Goal: Information Seeking & Learning: Check status

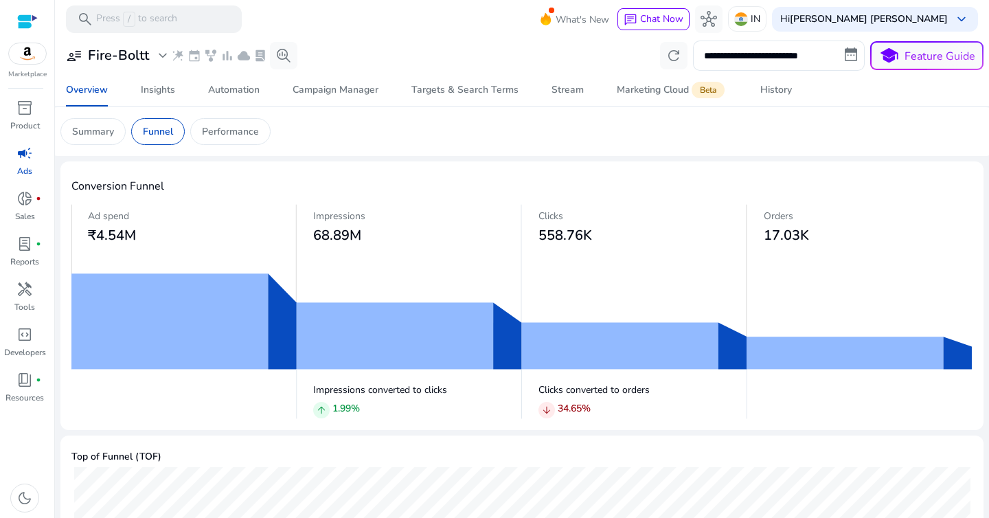
click at [496, 151] on mat-card "Summary Funnel Performance" at bounding box center [522, 131] width 946 height 49
drag, startPoint x: 532, startPoint y: 241, endPoint x: 614, endPoint y: 240, distance: 81.8
click at [614, 241] on div "Clicks 558.76K" at bounding box center [634, 226] width 225 height 45
click at [614, 240] on h3 "558.76K" at bounding box center [643, 235] width 209 height 16
drag, startPoint x: 538, startPoint y: 390, endPoint x: 662, endPoint y: 394, distance: 123.8
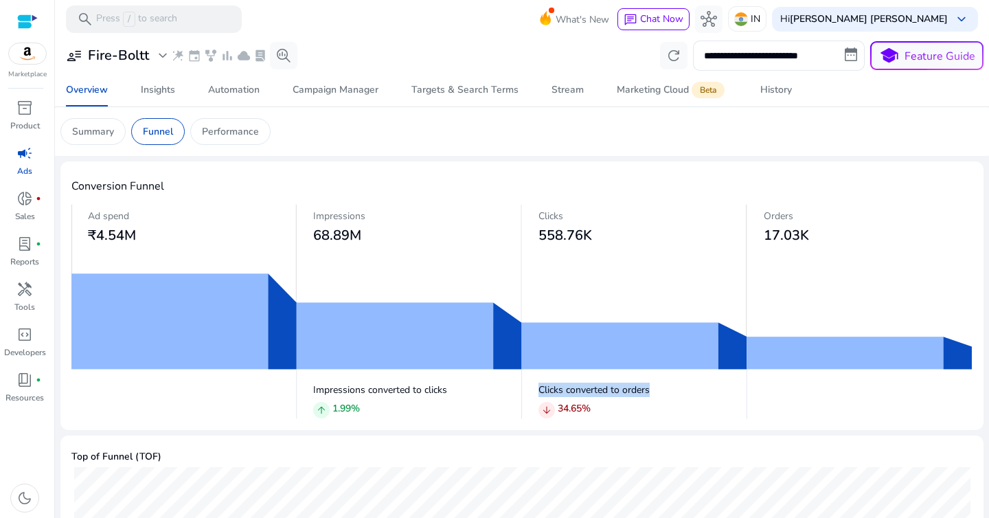
click at [662, 394] on p "Clicks converted to orders" at bounding box center [643, 390] width 209 height 14
drag, startPoint x: 555, startPoint y: 410, endPoint x: 603, endPoint y: 410, distance: 48.1
click at [603, 410] on div "arrow_downward 34.65 %" at bounding box center [643, 410] width 209 height 19
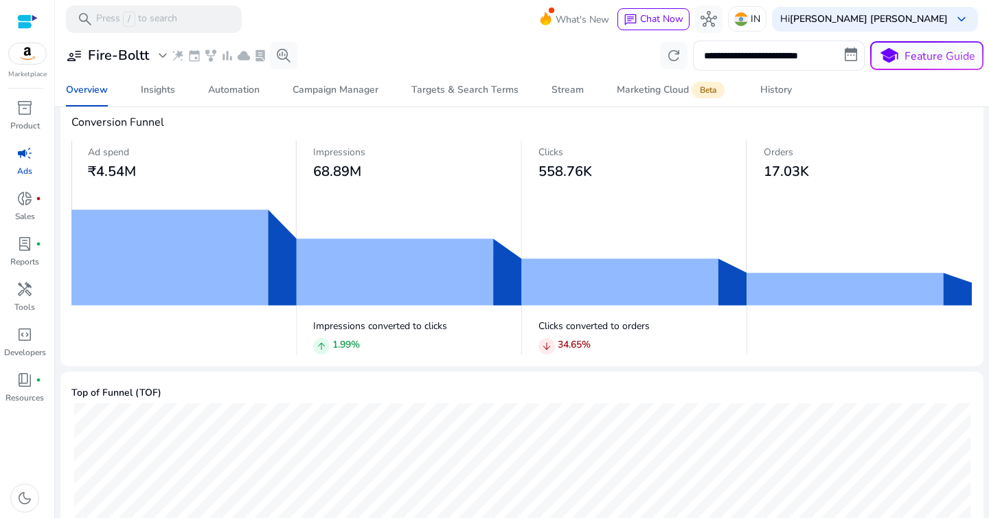
scroll to position [65, 0]
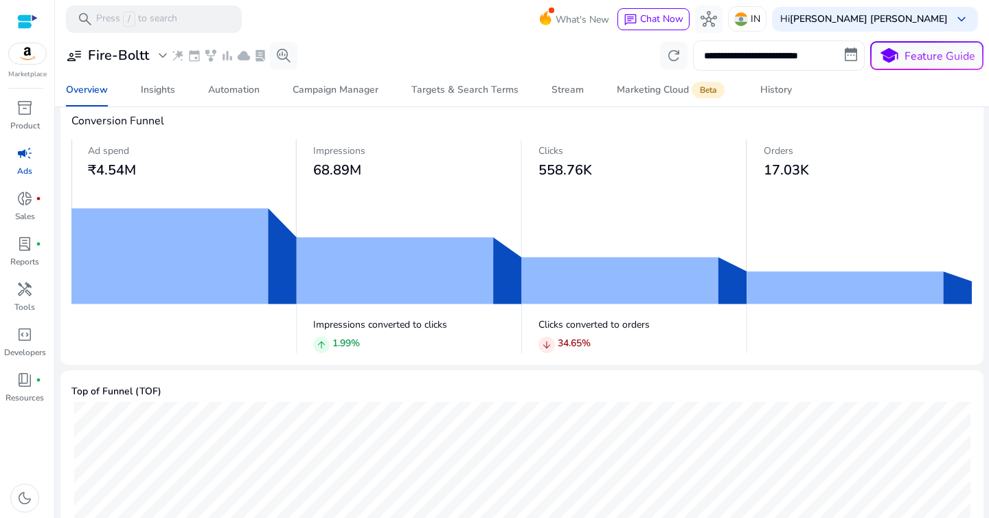
click at [715, 62] on input "**********" at bounding box center [779, 56] width 172 height 30
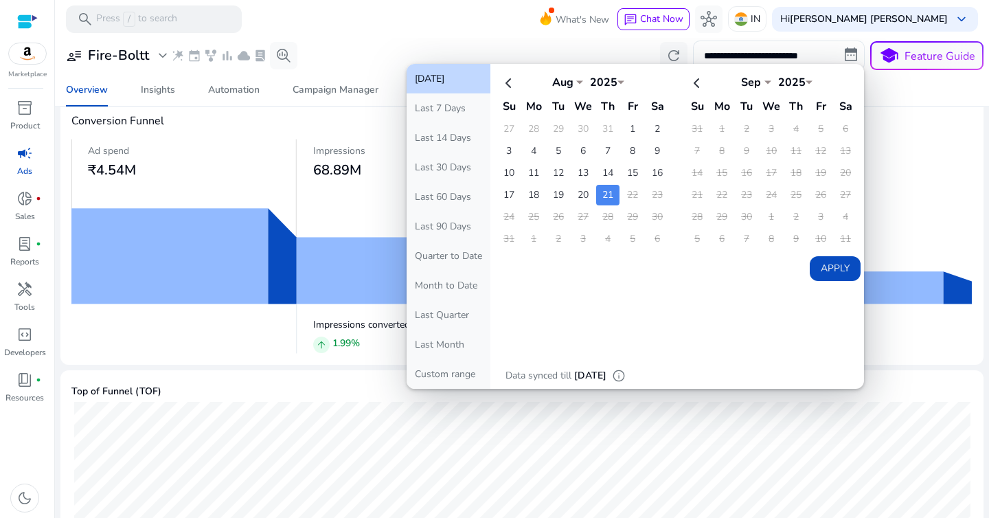
click at [605, 196] on td "21" at bounding box center [607, 195] width 23 height 21
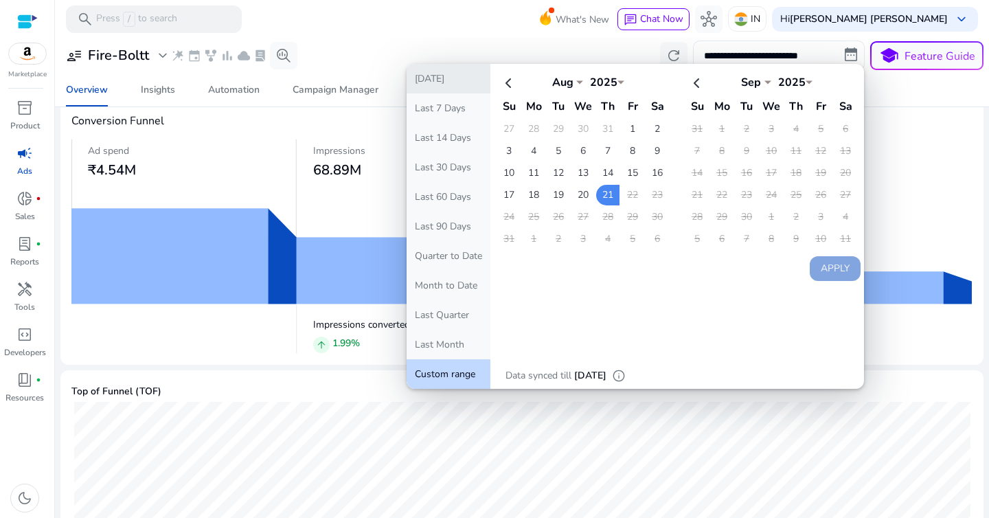
click at [451, 82] on button "[DATE]" at bounding box center [449, 79] width 84 height 30
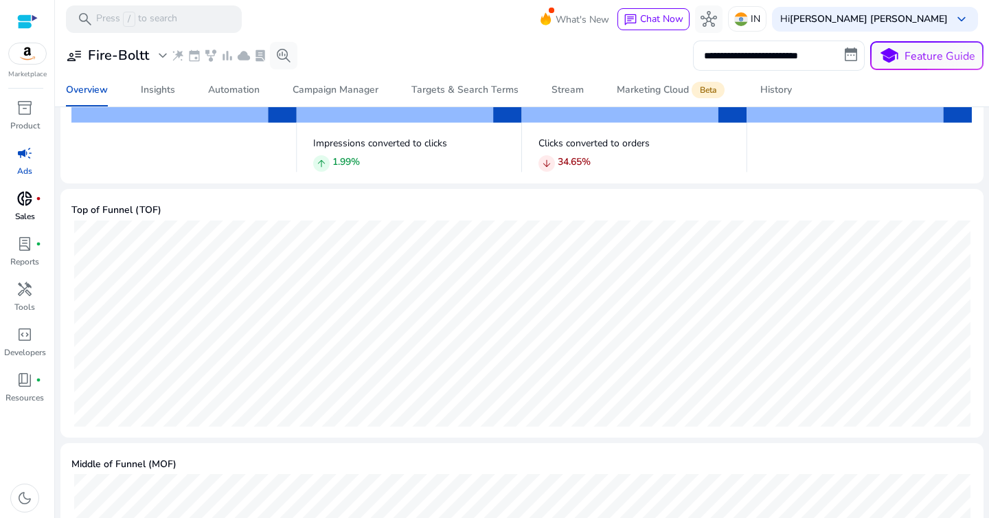
scroll to position [0, 0]
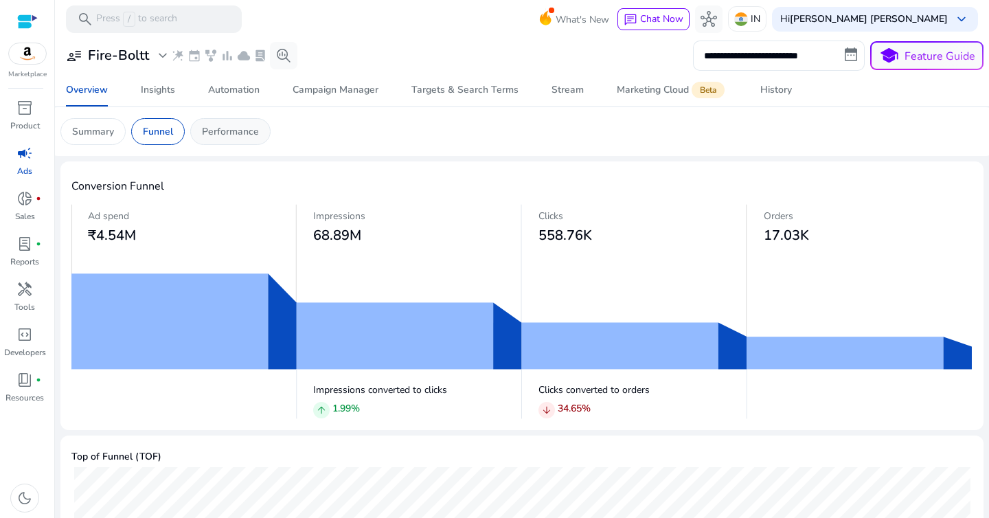
click at [237, 122] on div "Performance" at bounding box center [230, 131] width 80 height 27
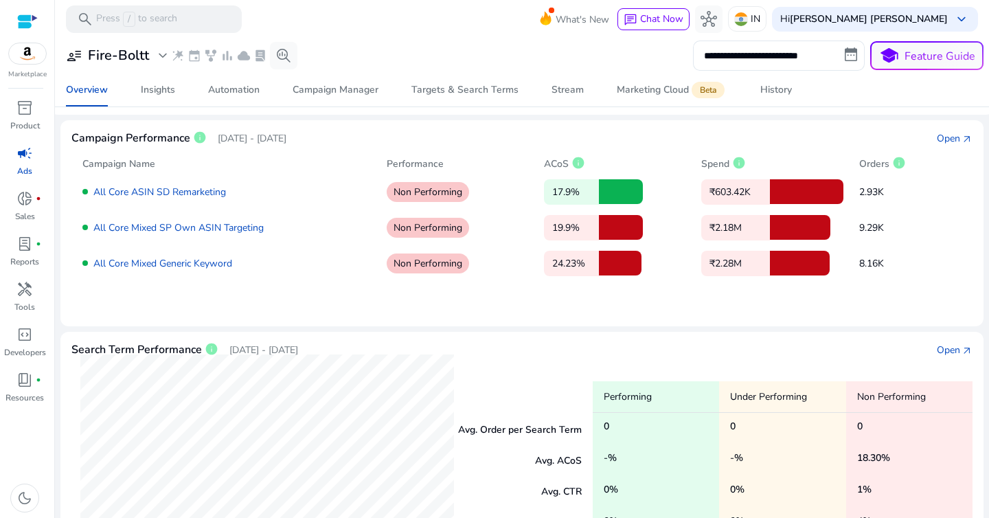
scroll to position [40, 0]
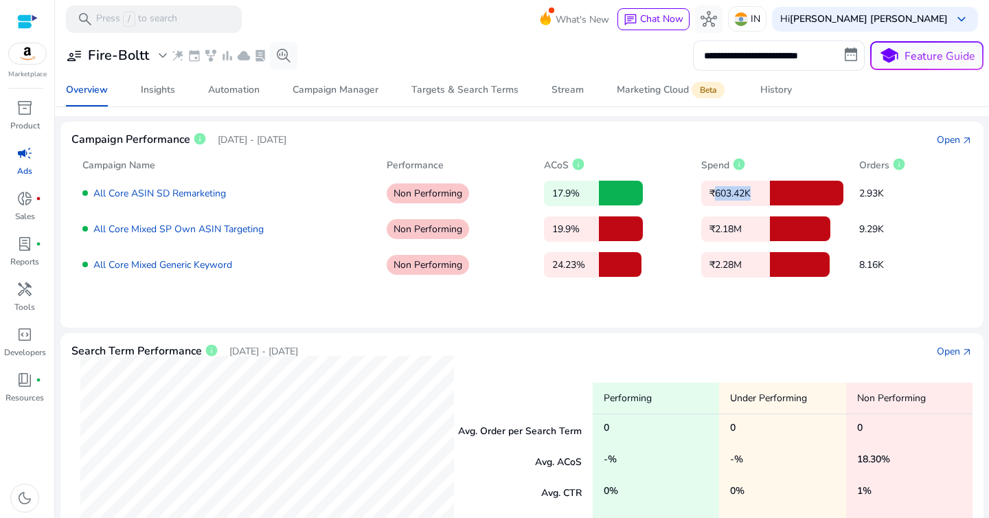
drag, startPoint x: 699, startPoint y: 194, endPoint x: 745, endPoint y: 194, distance: 46.0
click at [745, 194] on p "₹603.42K" at bounding box center [736, 193] width 69 height 25
click at [752, 206] on div "All Core ASIN SD Remarketing Non Performing 17.9% ₹603.42K 2.93K All Core Mixed…" at bounding box center [522, 224] width 880 height 104
drag, startPoint x: 848, startPoint y: 194, endPoint x: 908, endPoint y: 194, distance: 60.5
click at [908, 194] on div "All Core ASIN SD Remarketing Non Performing 17.9% ₹603.42K 2.93K" at bounding box center [522, 193] width 880 height 25
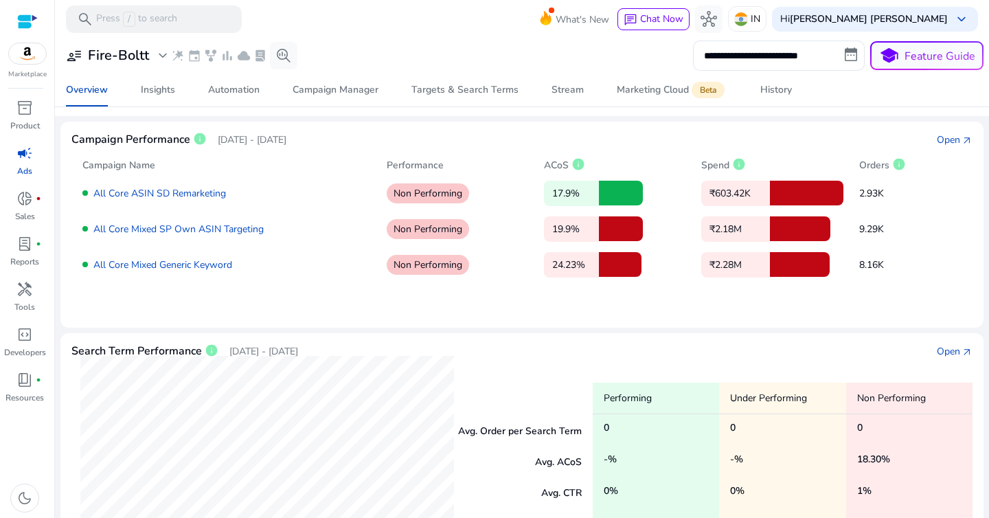
click at [908, 194] on p "2.93K" at bounding box center [897, 193] width 74 height 14
click at [895, 197] on p "2.93K" at bounding box center [897, 193] width 74 height 14
drag, startPoint x: 854, startPoint y: 193, endPoint x: 900, endPoint y: 195, distance: 46.1
click at [900, 195] on div "All Core ASIN SD Remarketing Non Performing 17.9% ₹603.42K 2.93K" at bounding box center [522, 193] width 880 height 25
click at [900, 195] on p "2.93K" at bounding box center [897, 193] width 74 height 14
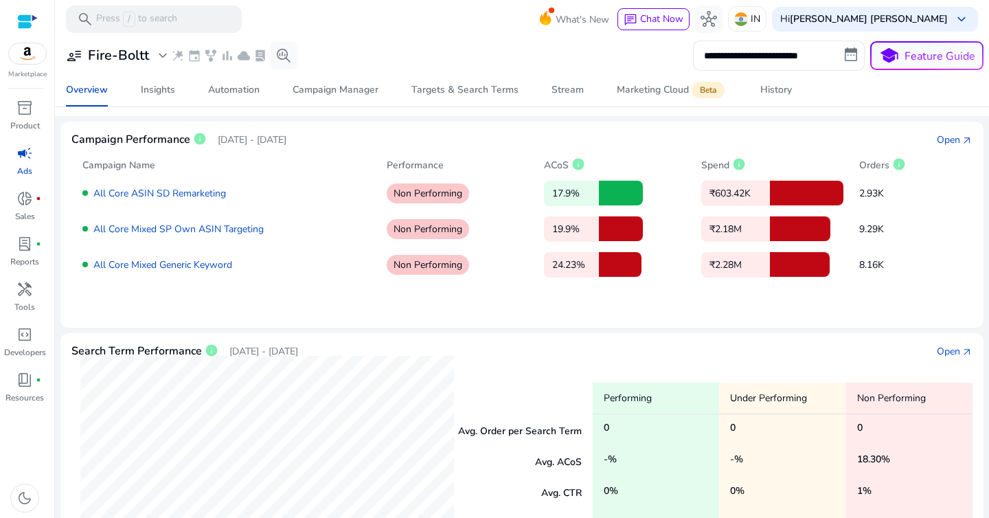
drag, startPoint x: 845, startPoint y: 233, endPoint x: 899, endPoint y: 230, distance: 54.4
click at [899, 230] on div "All Core Mixed SP Own ASIN Targeting Non Performing 19.9% ₹2.18M 9.29K" at bounding box center [522, 228] width 880 height 25
click at [899, 230] on p "9.29K" at bounding box center [897, 229] width 74 height 14
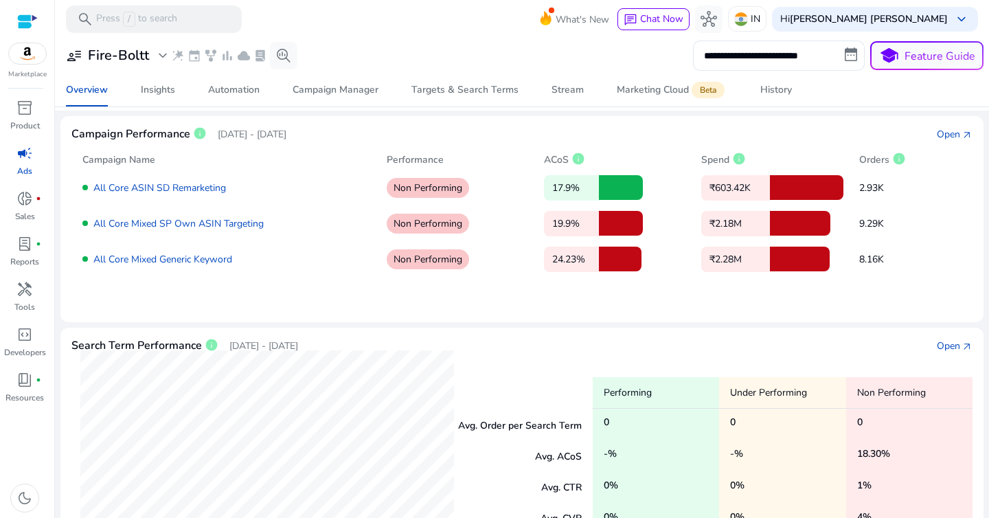
scroll to position [46, 0]
click at [735, 186] on p "₹603.42K" at bounding box center [736, 187] width 69 height 25
click at [720, 201] on div "All Core ASIN SD Remarketing Non Performing 17.9% ₹603.42K 2.93K All Core Mixed…" at bounding box center [522, 218] width 880 height 104
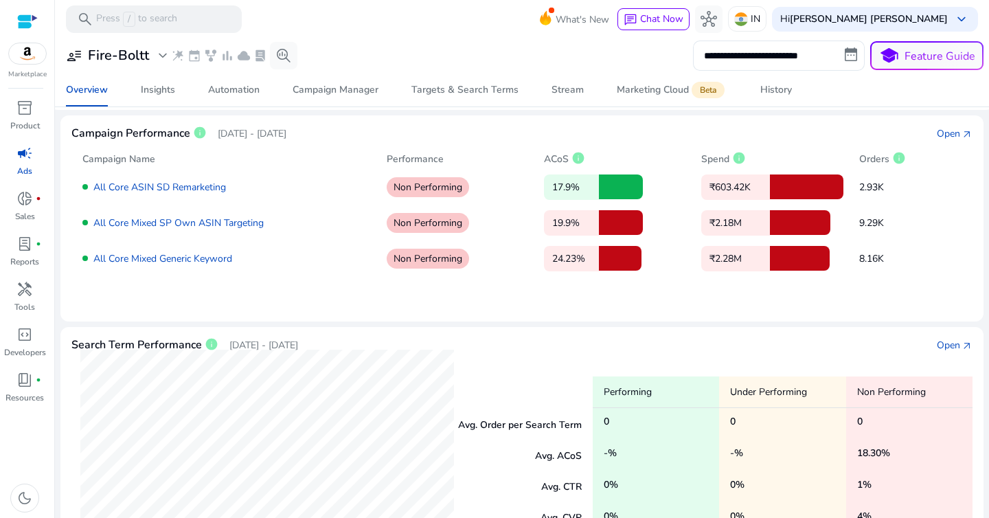
click at [624, 190] on div at bounding box center [621, 187] width 44 height 25
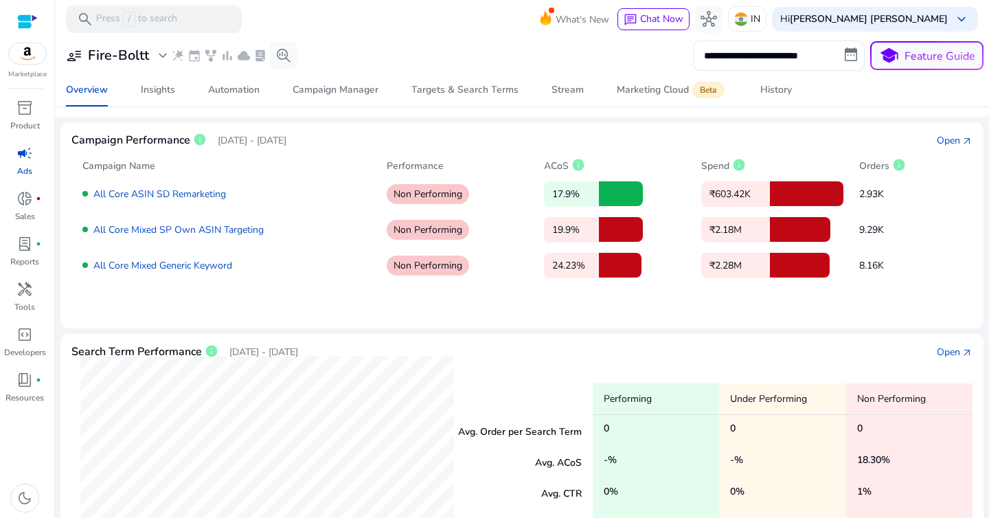
scroll to position [36, 0]
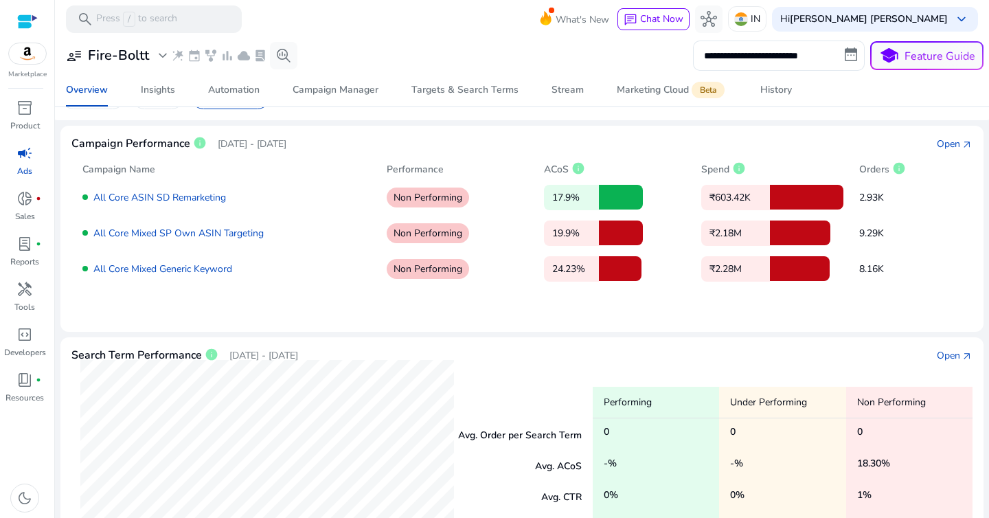
click at [611, 227] on div at bounding box center [621, 233] width 44 height 25
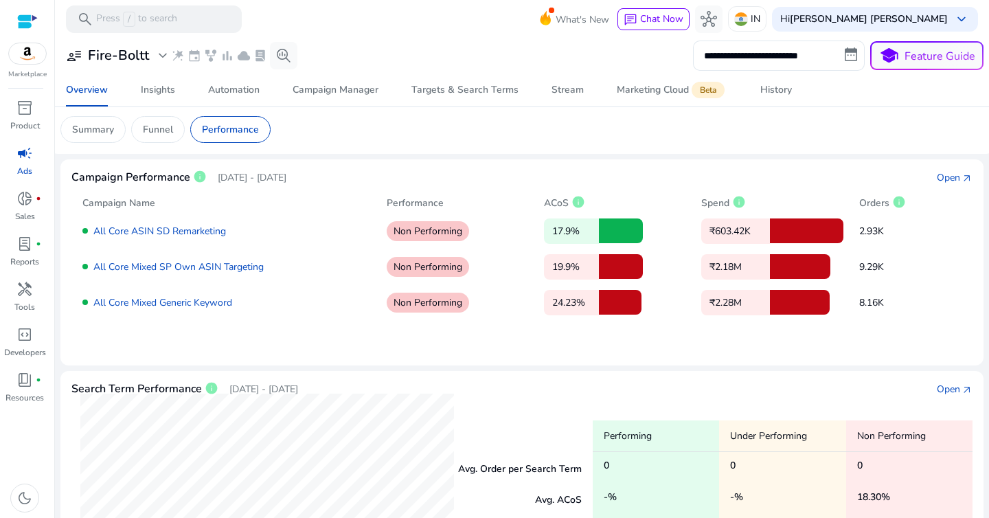
scroll to position [0, 0]
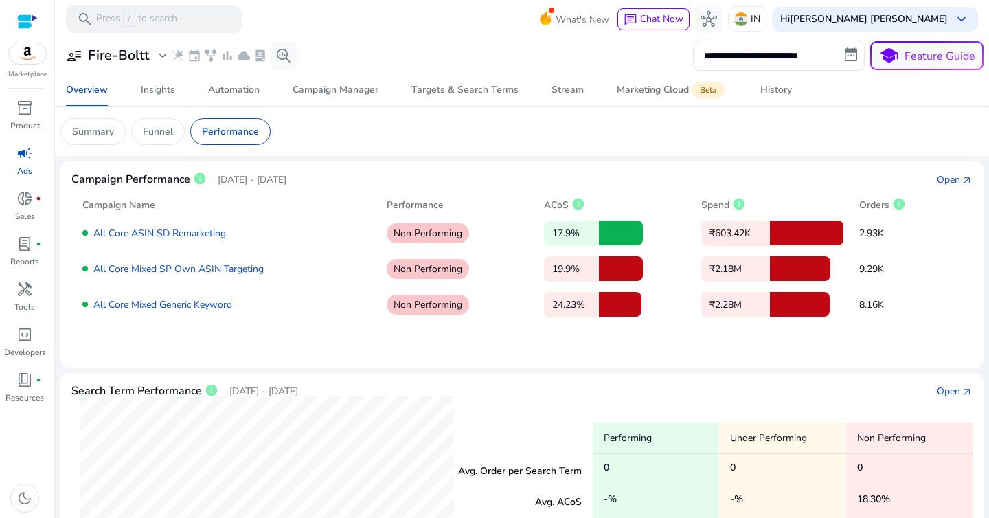
drag, startPoint x: 216, startPoint y: 180, endPoint x: 369, endPoint y: 182, distance: 152.6
click at [369, 183] on div "Campaign Performance info Jul 22, 2025 - Aug 21, 2025 Open arrow_outward" at bounding box center [522, 179] width 902 height 14
click at [369, 182] on div "Campaign Performance info Jul 22, 2025 - Aug 21, 2025 Open arrow_outward" at bounding box center [522, 179] width 902 height 14
click at [729, 61] on input "**********" at bounding box center [779, 56] width 172 height 30
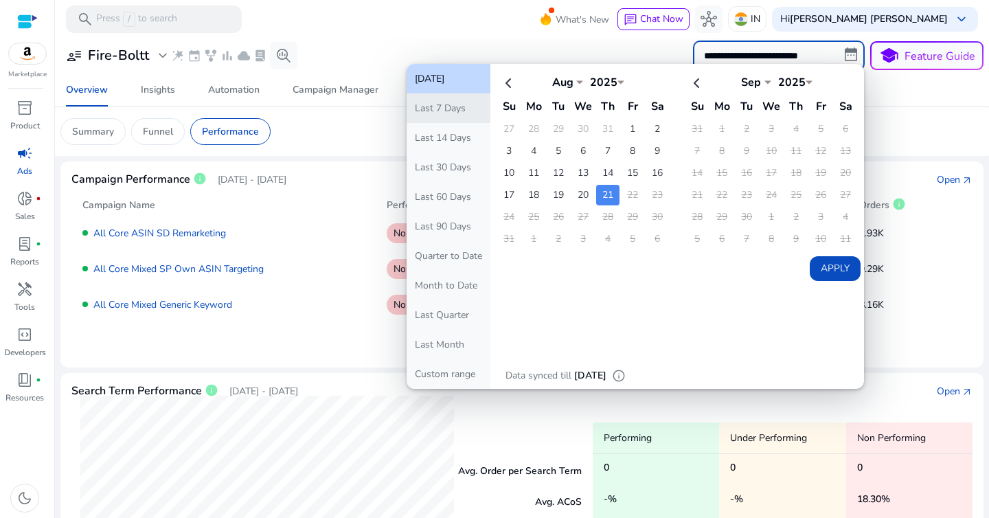
click at [447, 109] on button "Last 7 Days" at bounding box center [449, 108] width 84 height 30
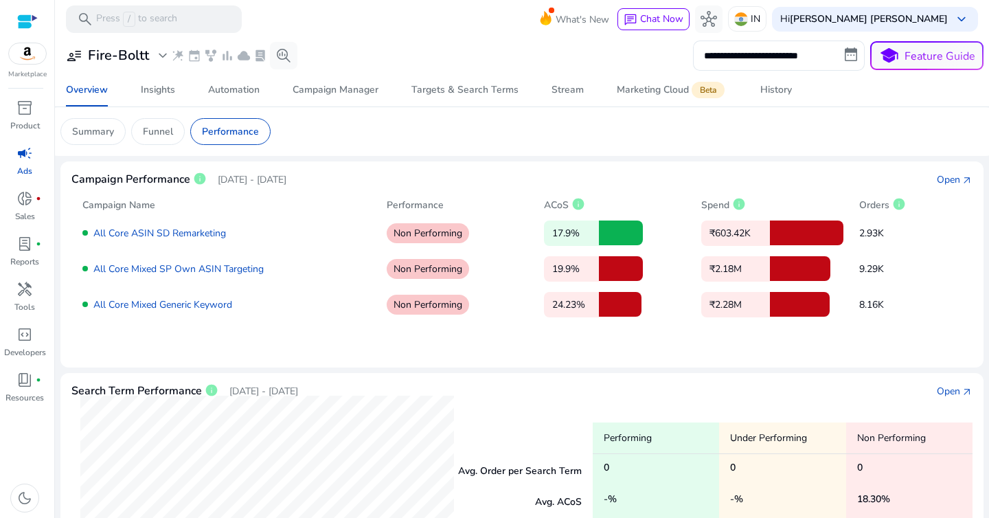
drag, startPoint x: 214, startPoint y: 180, endPoint x: 360, endPoint y: 179, distance: 146.4
click at [361, 180] on div "Campaign Performance info Jul 22, 2025 - Aug 21, 2025 Open arrow_outward" at bounding box center [522, 179] width 902 height 14
click at [360, 179] on div "Campaign Performance info Jul 22, 2025 - Aug 21, 2025 Open arrow_outward" at bounding box center [522, 179] width 902 height 14
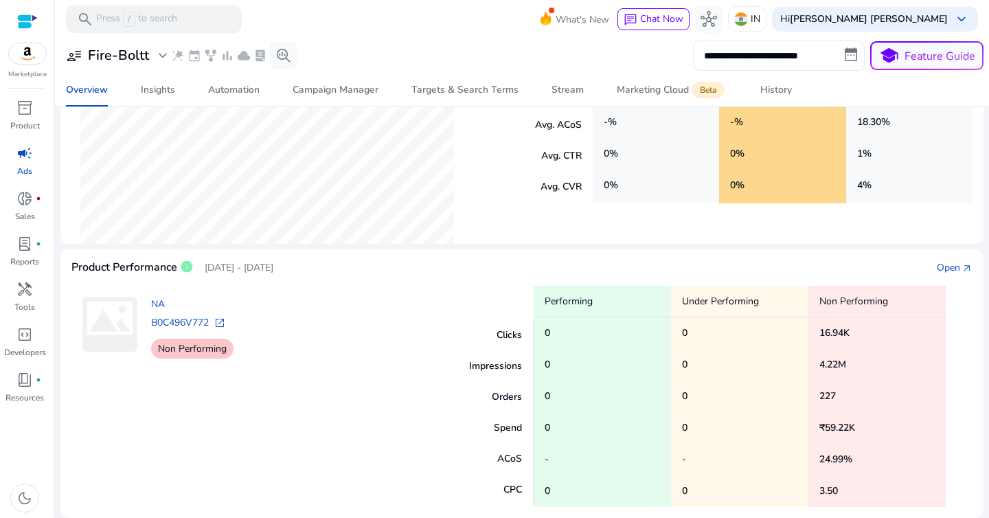
scroll to position [377, 0]
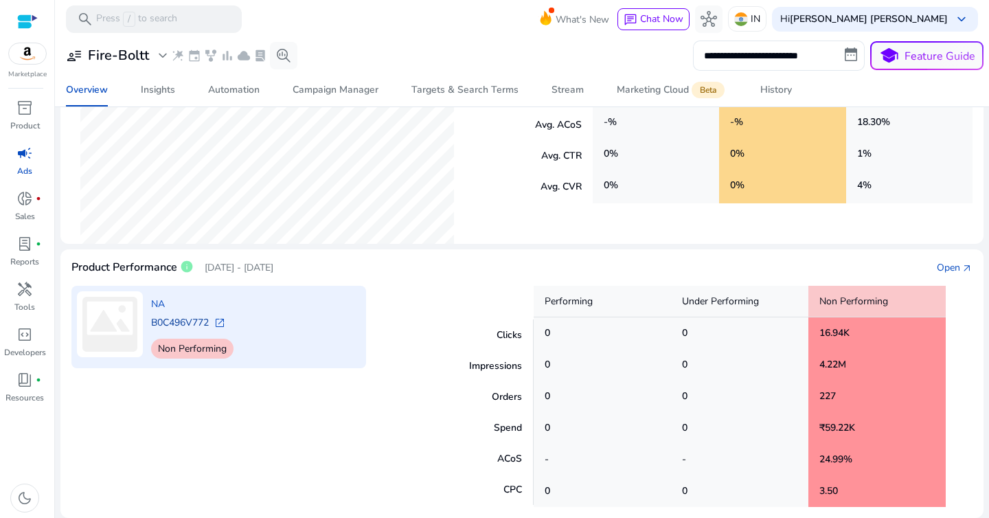
click at [194, 318] on link "B0C496V772" at bounding box center [180, 322] width 58 height 13
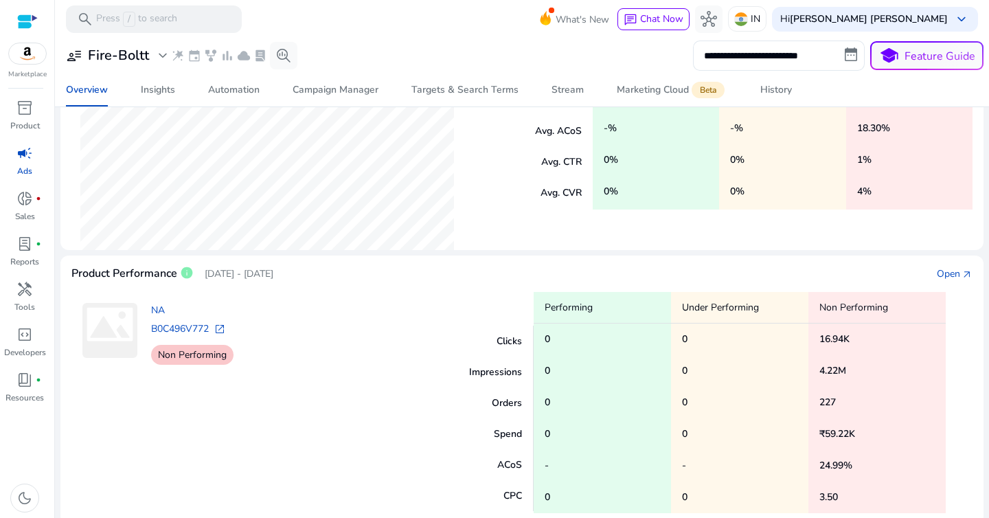
scroll to position [377, 0]
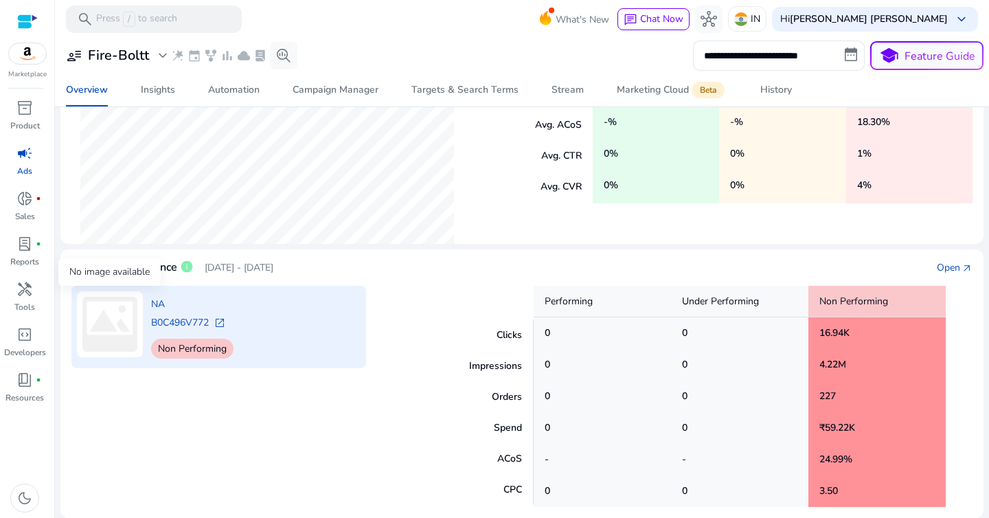
click at [128, 316] on img at bounding box center [110, 324] width 66 height 66
click at [157, 306] on link "NA" at bounding box center [158, 304] width 14 height 14
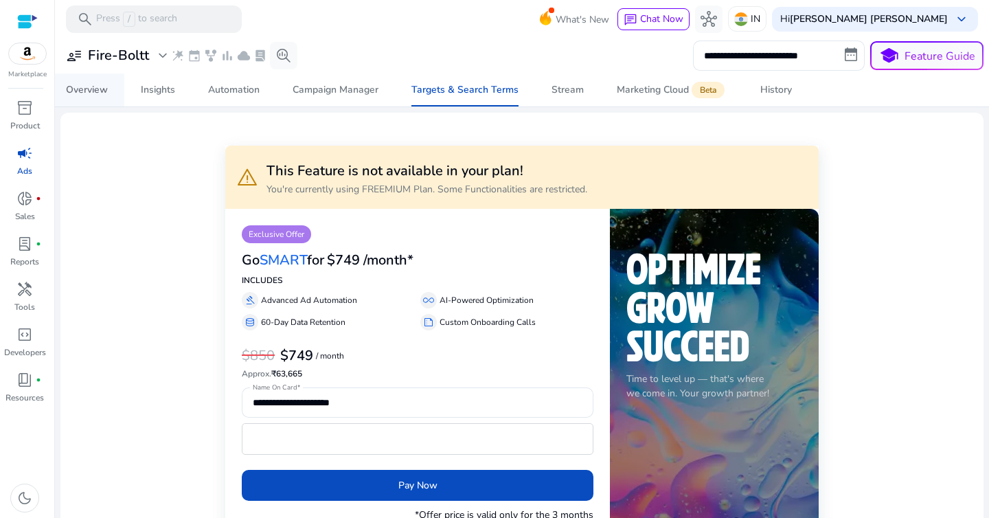
click at [96, 93] on div "Overview" at bounding box center [87, 90] width 42 height 10
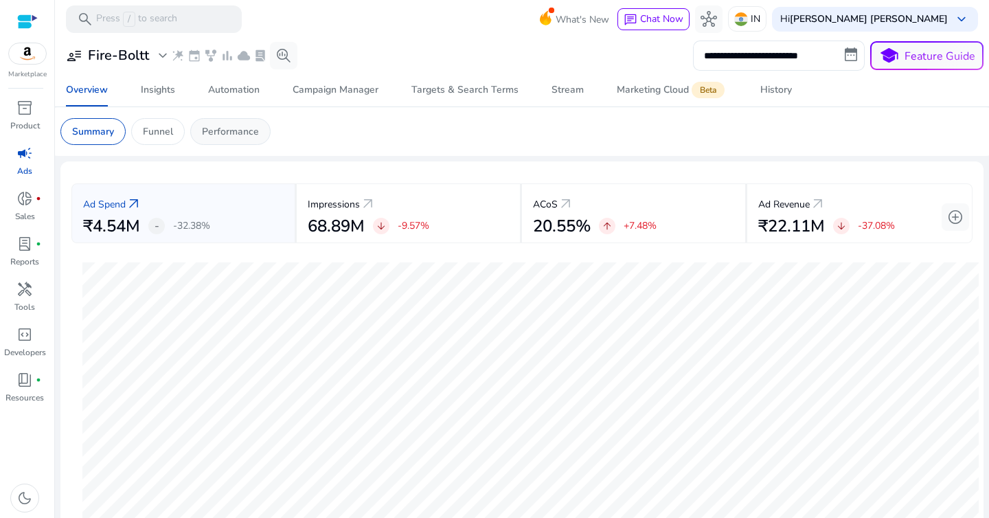
click at [242, 132] on p "Performance" at bounding box center [230, 131] width 57 height 14
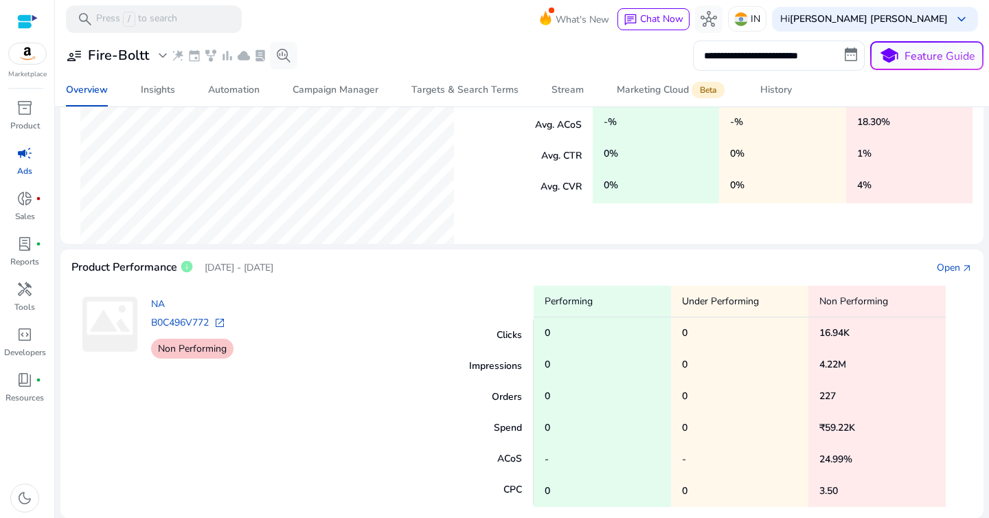
scroll to position [377, 0]
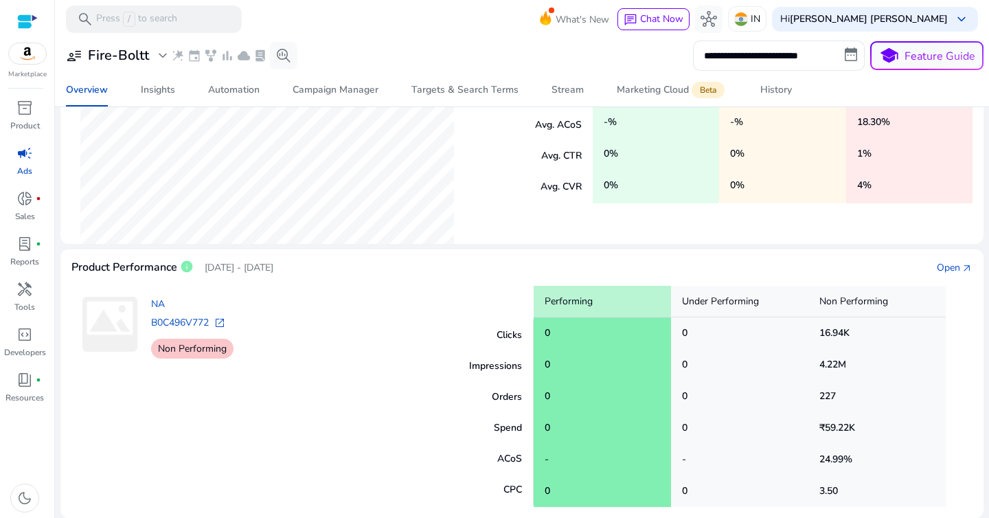
click at [543, 336] on div "0" at bounding box center [602, 333] width 137 height 32
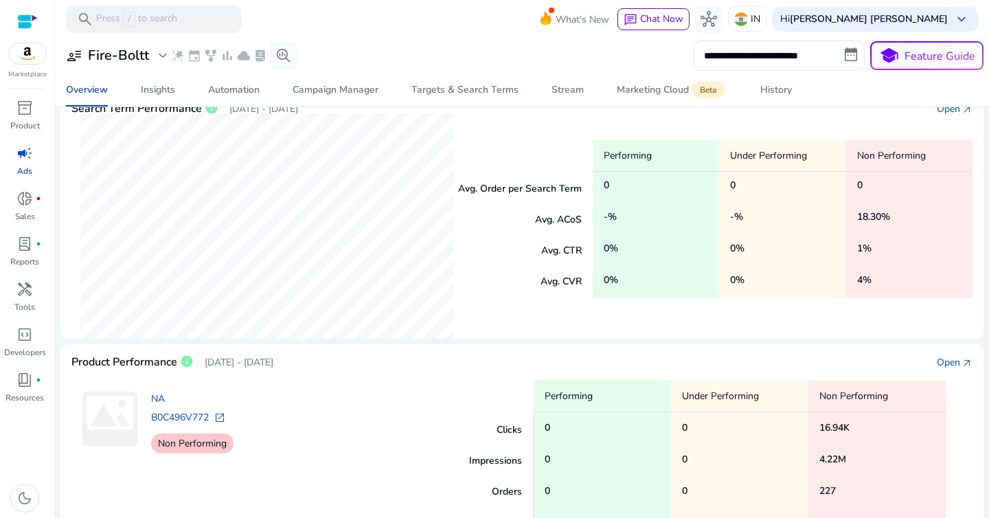
scroll to position [213, 0]
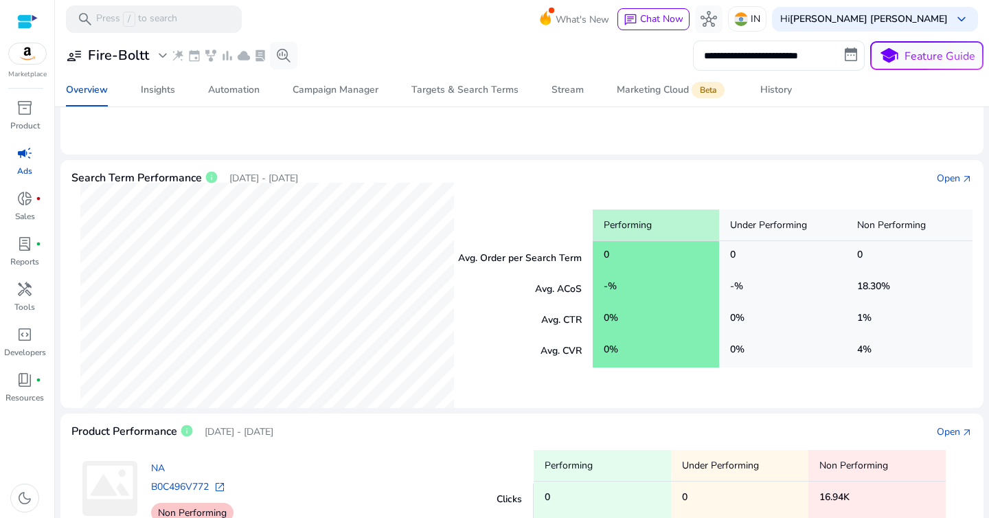
click at [628, 333] on div "0 %" at bounding box center [656, 320] width 126 height 32
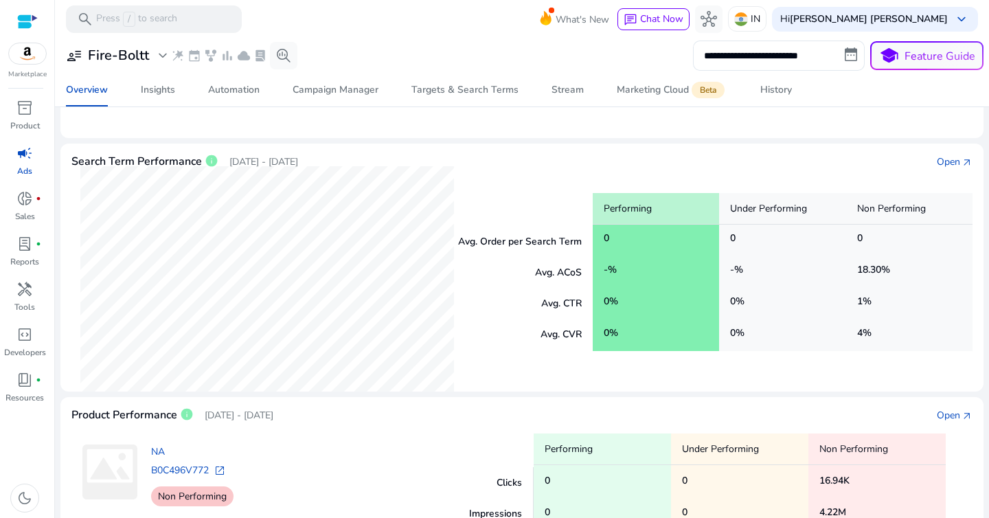
scroll to position [231, 0]
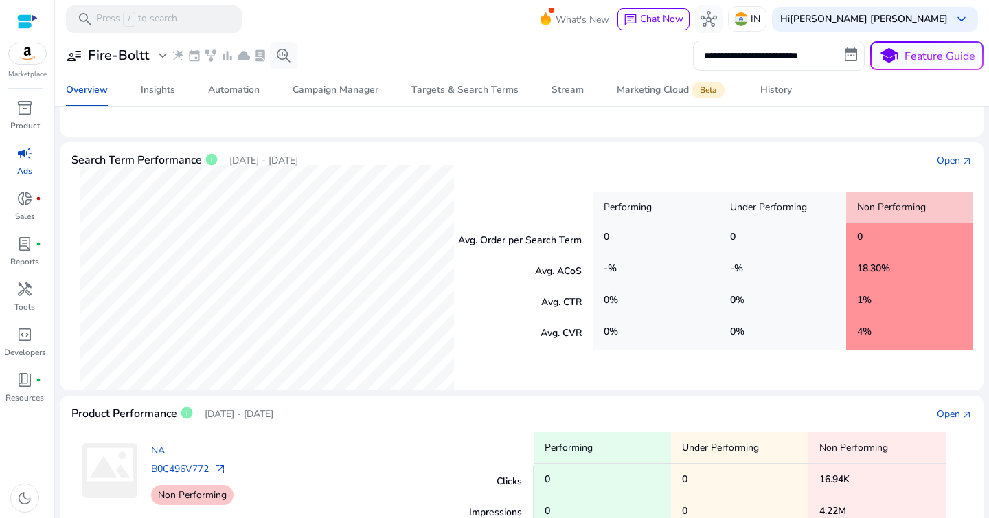
click at [954, 264] on div "18.30 %" at bounding box center [910, 271] width 126 height 32
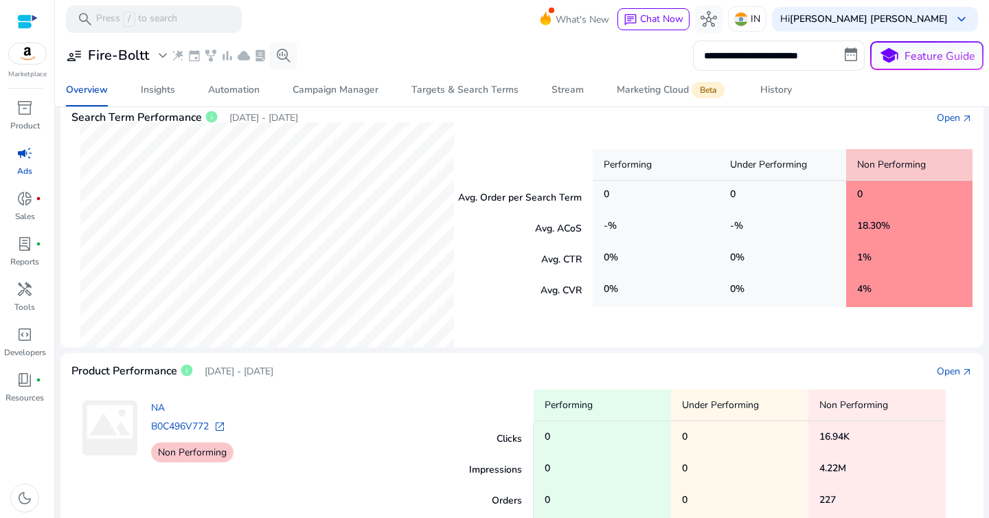
scroll to position [275, 0]
click at [849, 263] on div "1 %" at bounding box center [910, 259] width 126 height 32
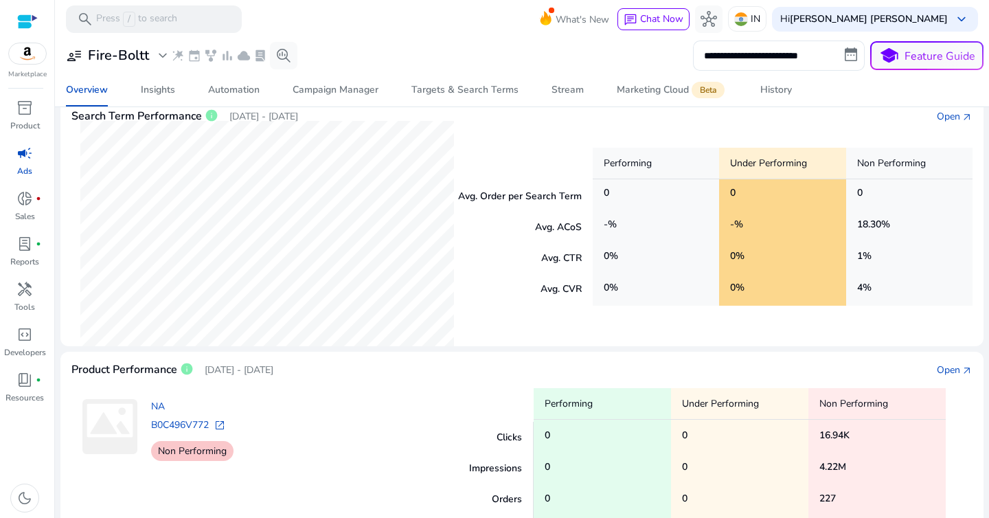
click at [719, 254] on div "0 %" at bounding box center [782, 259] width 126 height 32
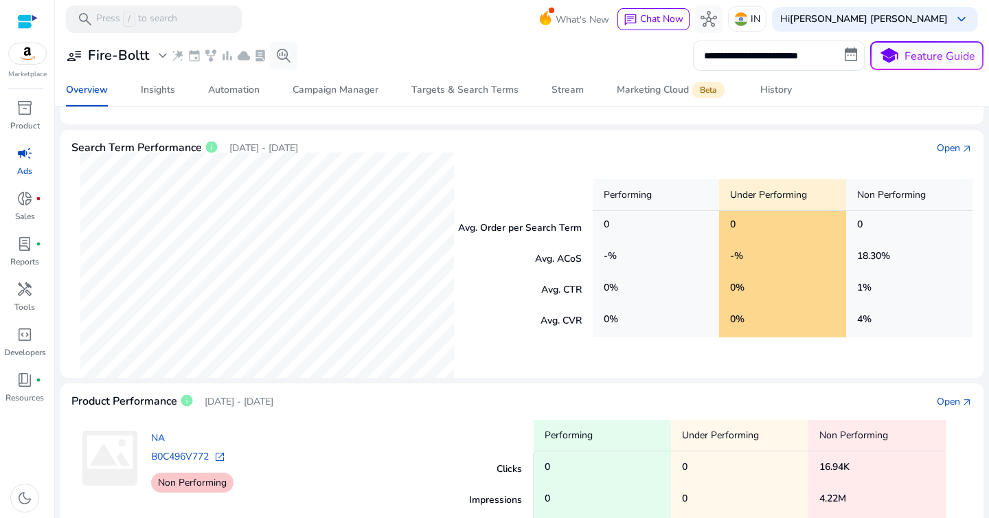
scroll to position [0, 0]
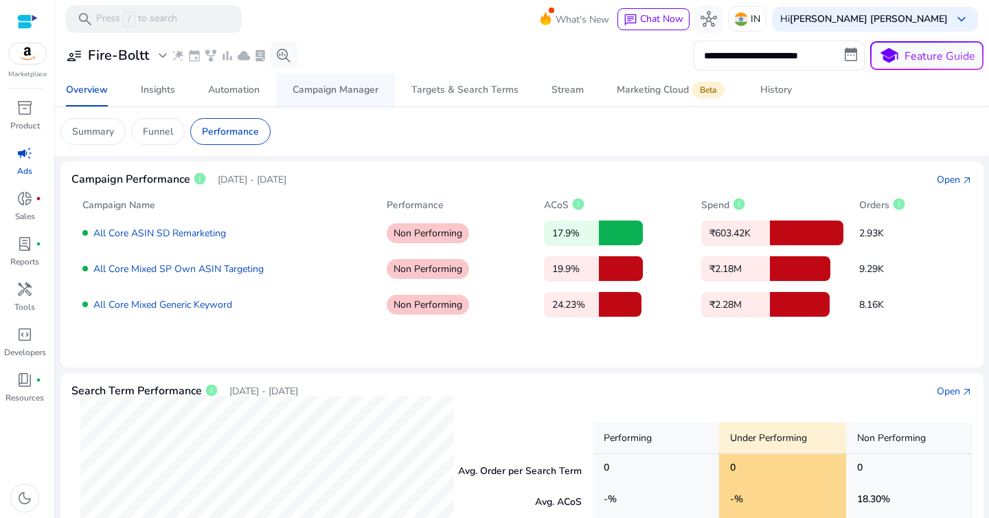
click at [361, 91] on div "Campaign Manager" at bounding box center [336, 90] width 86 height 10
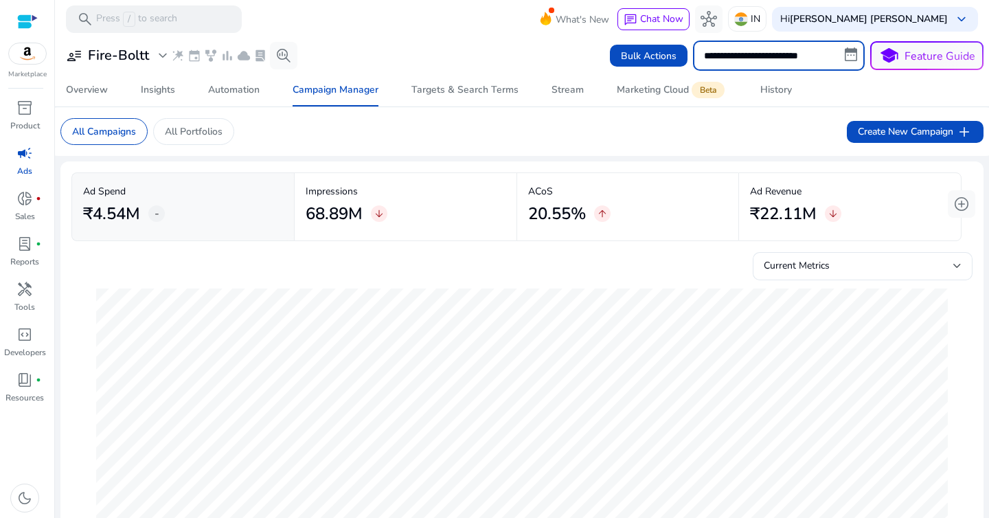
click at [784, 53] on input "**********" at bounding box center [779, 56] width 172 height 30
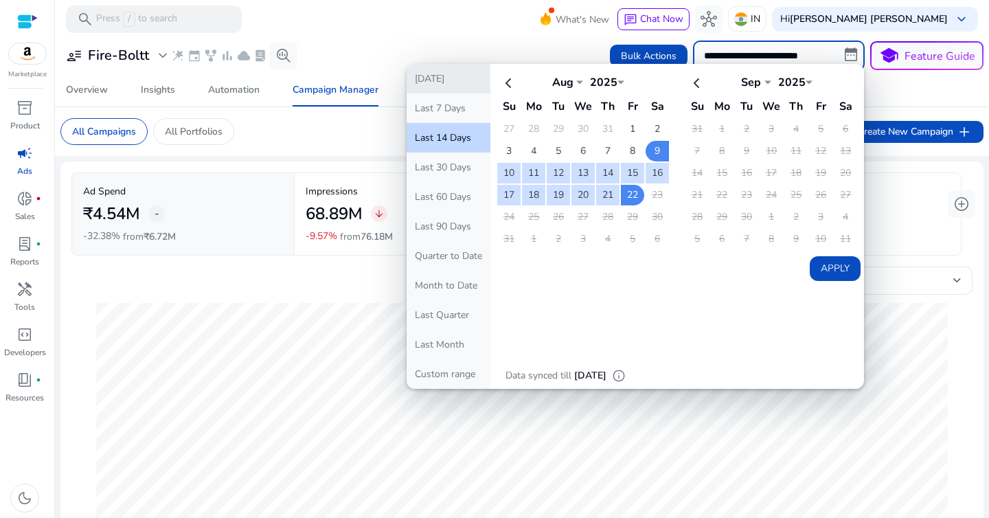
click at [449, 89] on button "[DATE]" at bounding box center [449, 79] width 84 height 30
type input "**********"
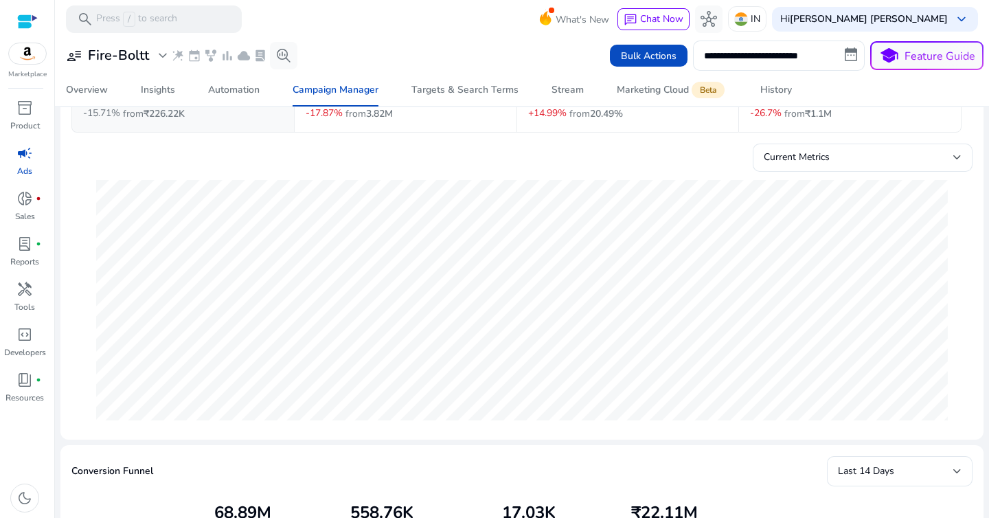
scroll to position [128, 0]
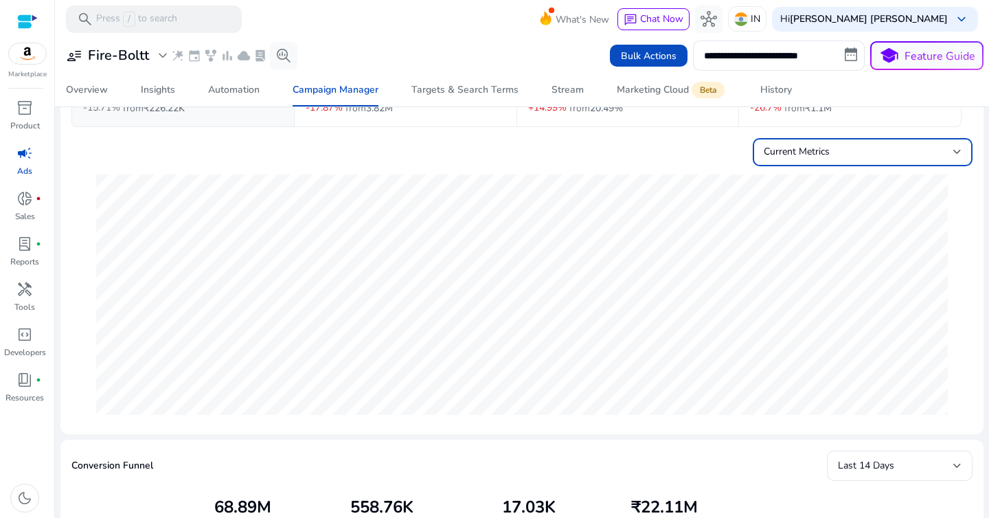
click at [791, 157] on span "Current Metrics" at bounding box center [797, 151] width 66 height 13
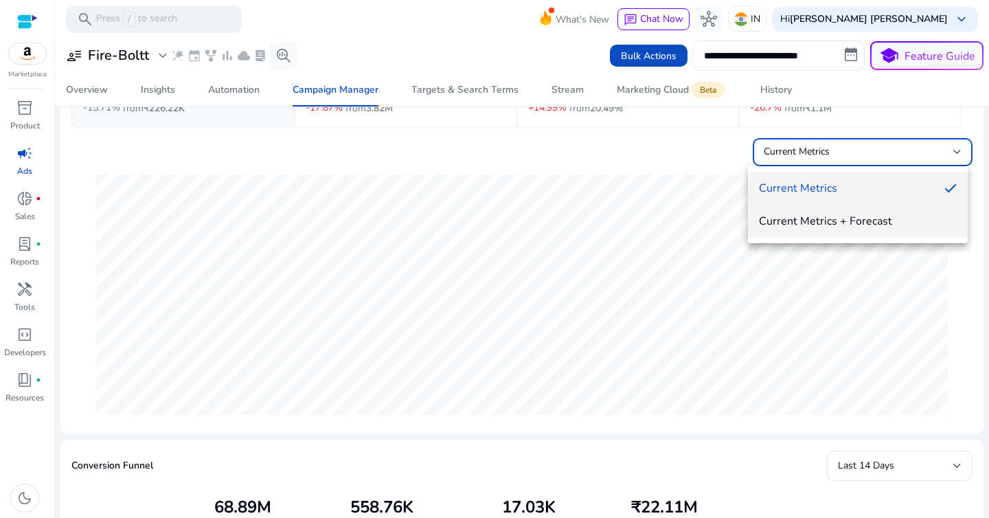
click at [809, 227] on span "Current Metrics + Forecast" at bounding box center [858, 221] width 198 height 15
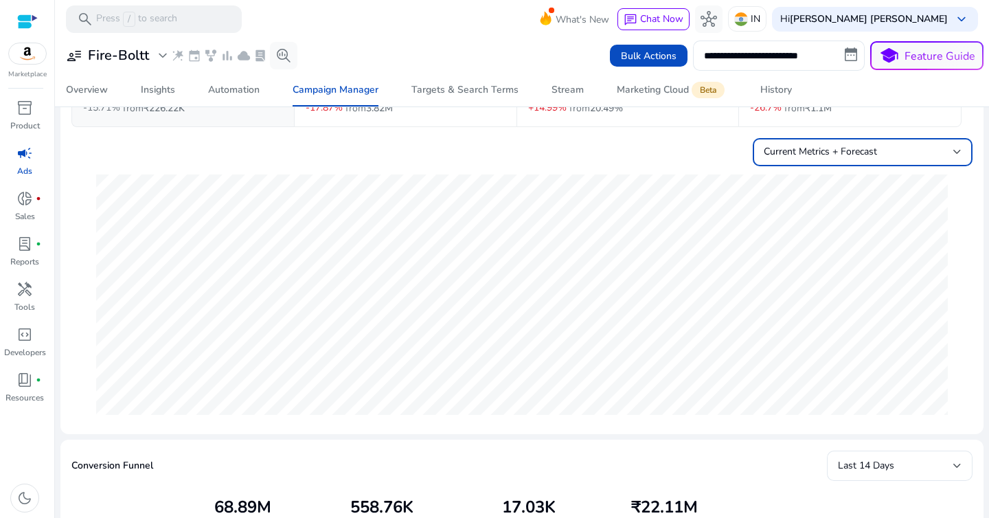
click at [652, 149] on div "Current Metrics + Forecast" at bounding box center [522, 150] width 902 height 34
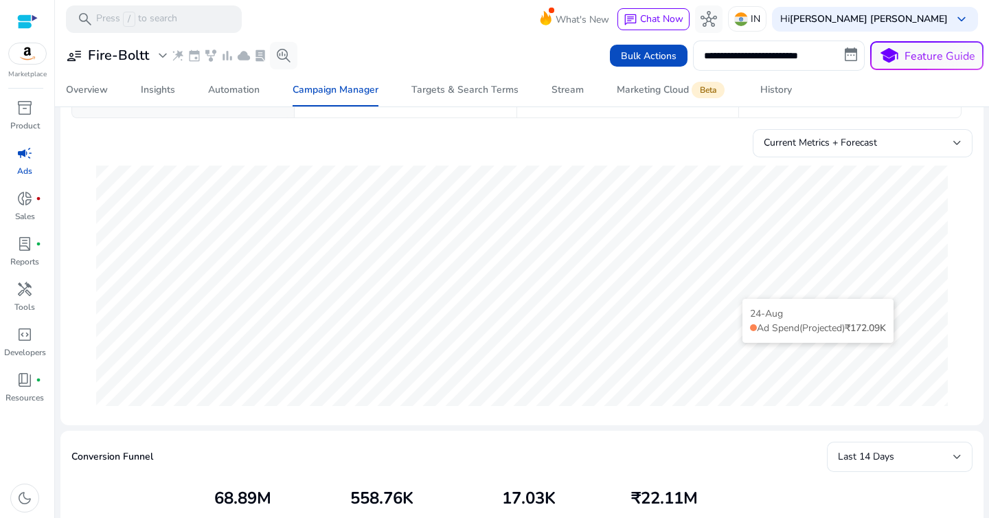
scroll to position [150, 0]
